Goal: Task Accomplishment & Management: Use online tool/utility

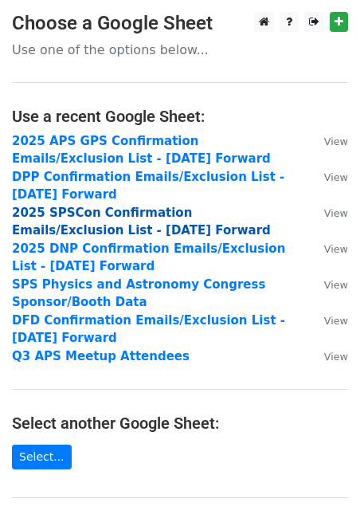
click at [92, 210] on strong "2025 SPSCon Confirmation Emails/Exclusion List - [DATE] Forward" at bounding box center [141, 222] width 259 height 33
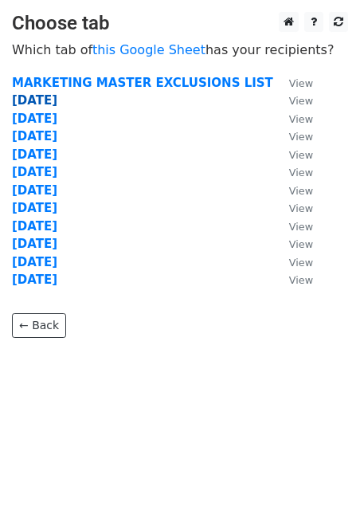
click at [36, 100] on strong "9.29.25" at bounding box center [34, 100] width 45 height 14
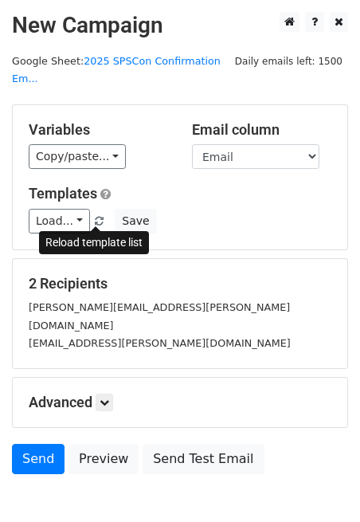
click at [95, 218] on span at bounding box center [99, 222] width 9 height 10
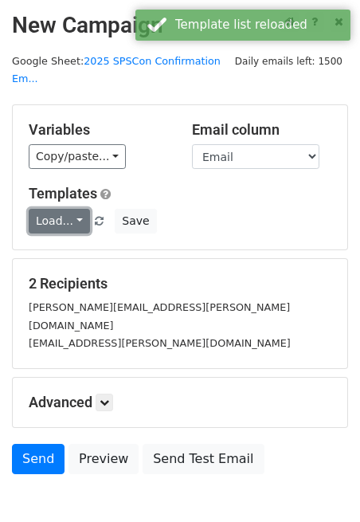
click at [71, 221] on link "Load..." at bounding box center [59, 221] width 61 height 25
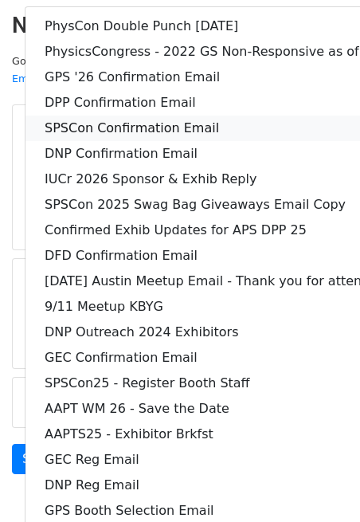
click at [117, 126] on link "SPSCon Confirmation Email" at bounding box center [248, 128] width 446 height 25
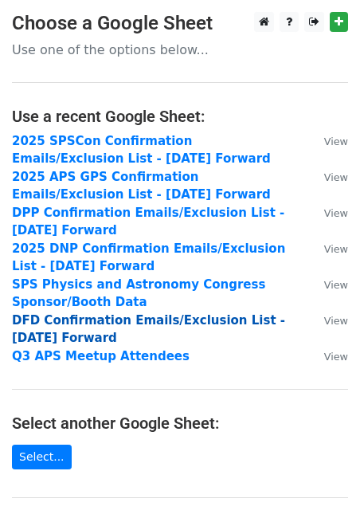
click at [71, 326] on strong "DFD Confirmation Emails/Exclusion List - [DATE] Forward" at bounding box center [148, 329] width 273 height 33
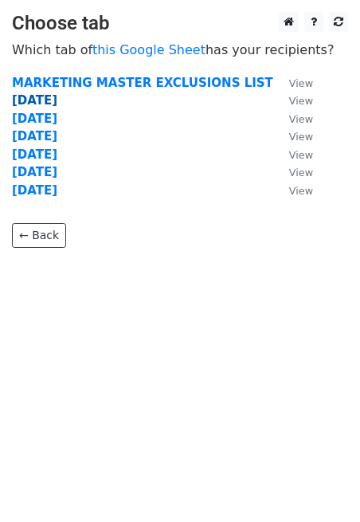
click at [42, 100] on strong "[DATE]" at bounding box center [34, 100] width 45 height 14
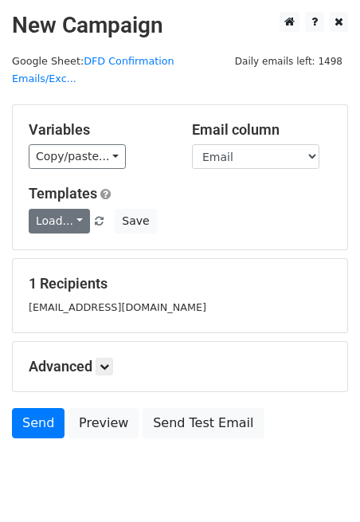
click at [69, 209] on link "Load..." at bounding box center [59, 221] width 61 height 25
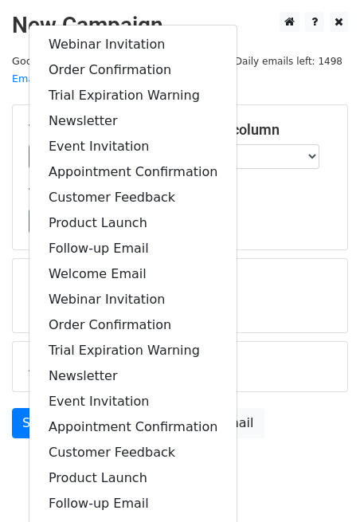
click at [273, 185] on div "Templates Load... Webinar Invitation Order Confirmation Trial Expiration Warnin…" at bounding box center [180, 209] width 327 height 49
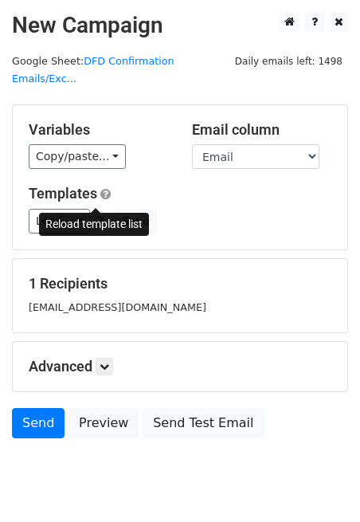
click at [99, 217] on span at bounding box center [99, 222] width 9 height 10
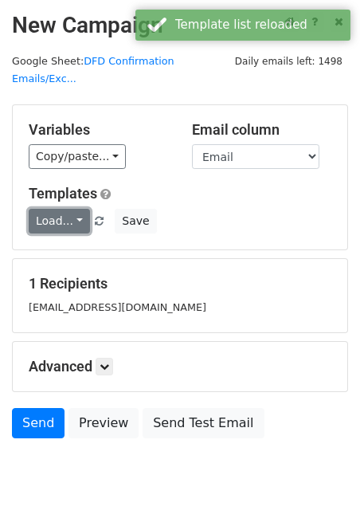
click at [70, 209] on link "Load..." at bounding box center [59, 221] width 61 height 25
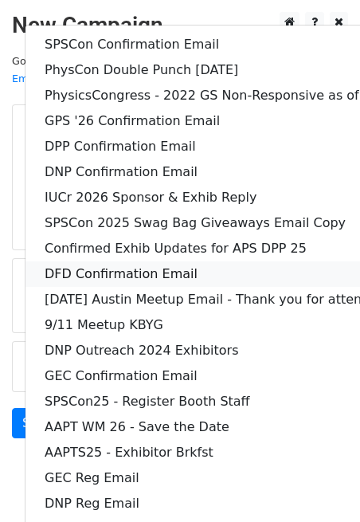
click at [93, 261] on link "DFD Confirmation Email" at bounding box center [248, 273] width 446 height 25
